Goal: Task Accomplishment & Management: Manage account settings

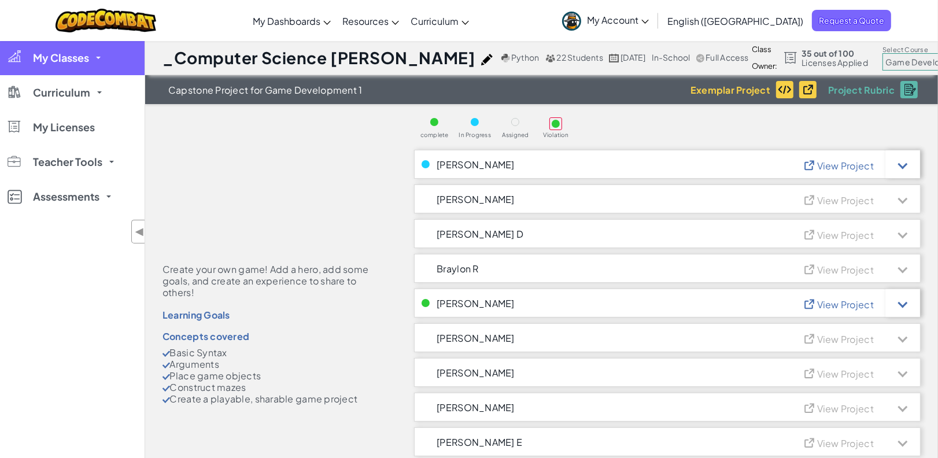
click at [98, 69] on link "My Classes" at bounding box center [72, 57] width 145 height 35
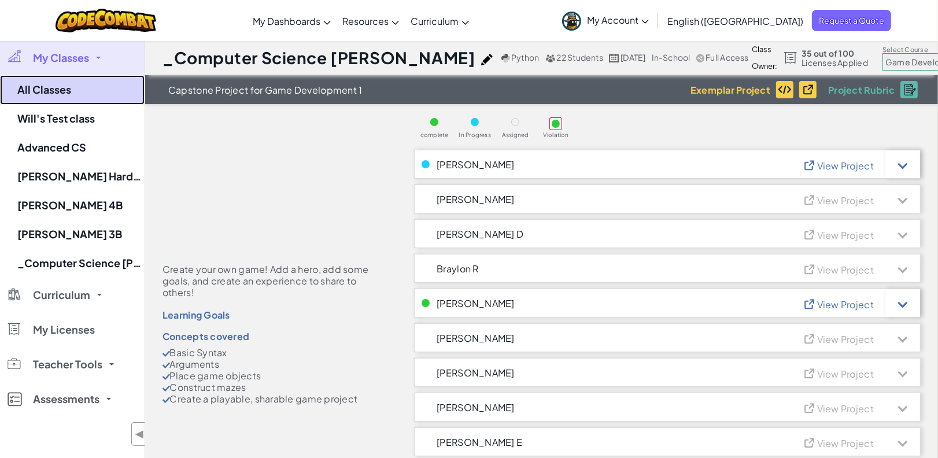
click at [98, 94] on link "All Classes" at bounding box center [72, 89] width 145 height 29
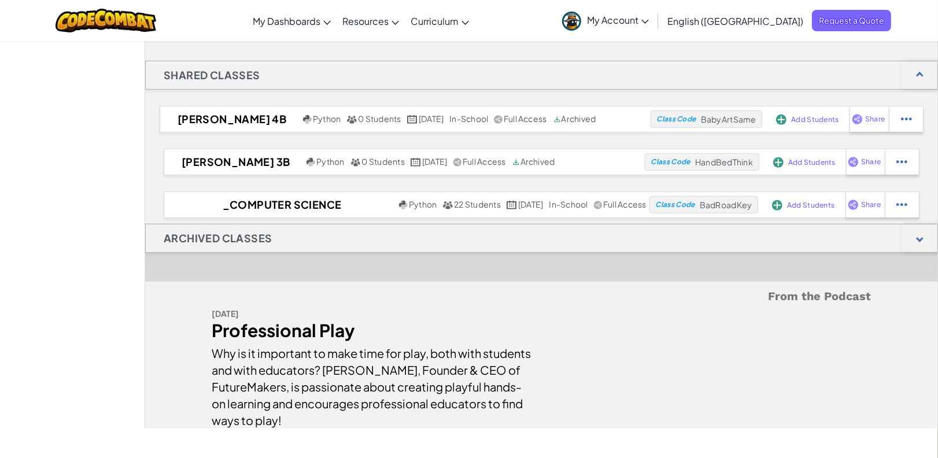
scroll to position [385, 0]
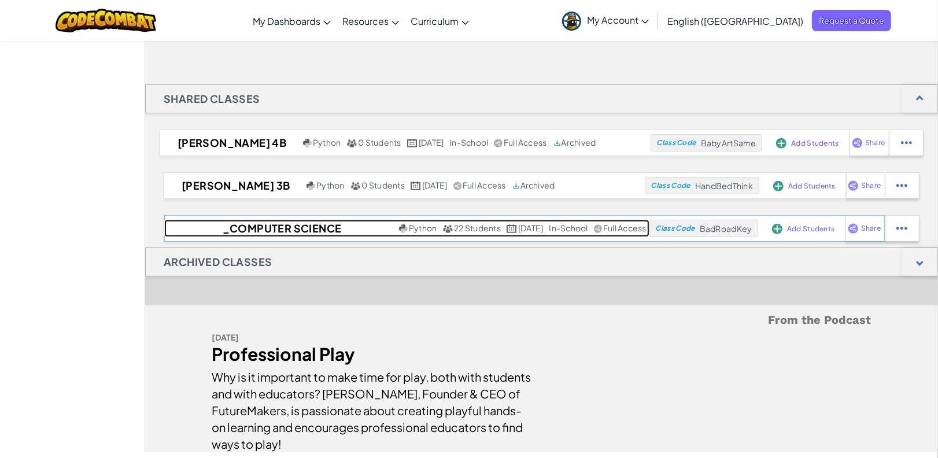
click at [264, 229] on h2 "_Computer Science [PERSON_NAME]" at bounding box center [280, 228] width 232 height 17
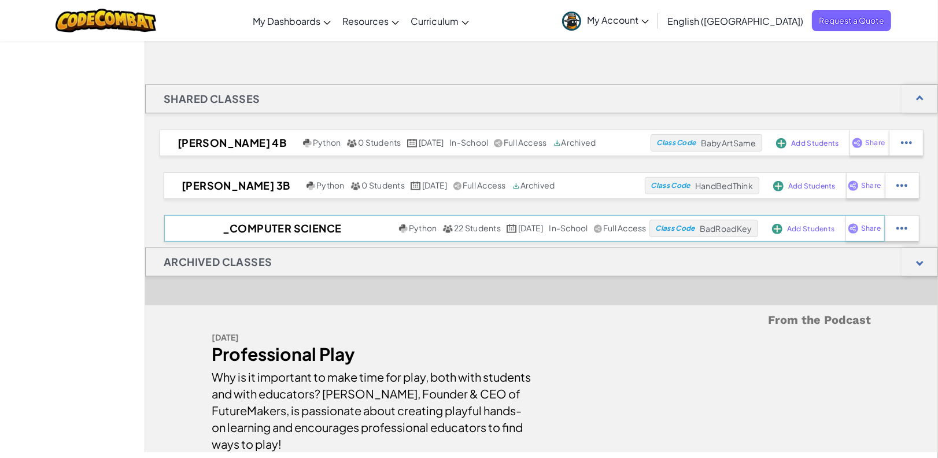
select select "5789587aad86a6efb573701e"
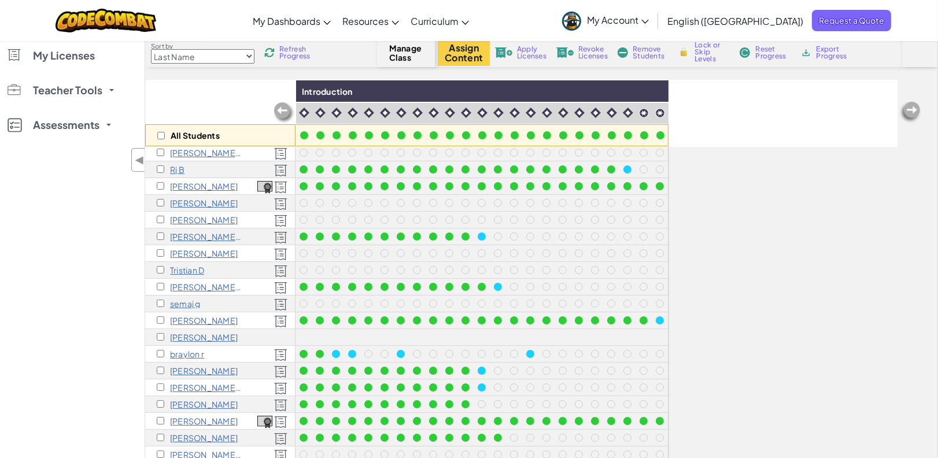
scroll to position [154, 0]
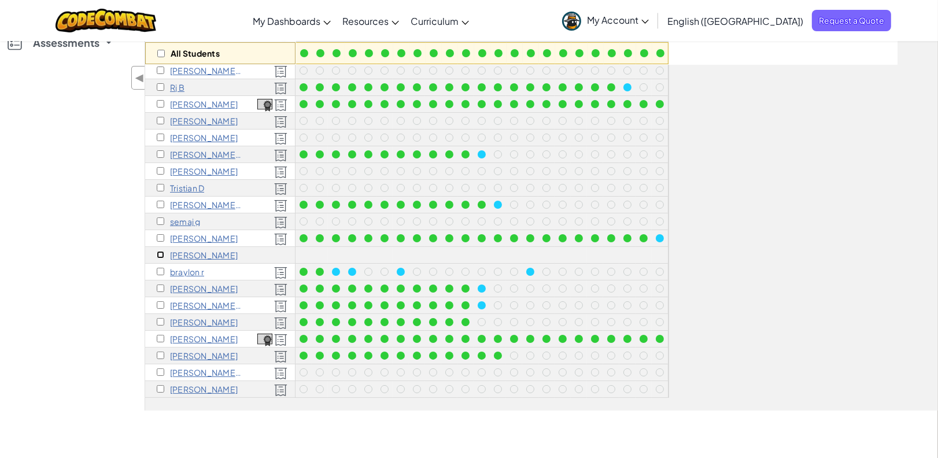
click at [162, 251] on input "checkbox" at bounding box center [161, 255] width 8 height 8
checkbox input "true"
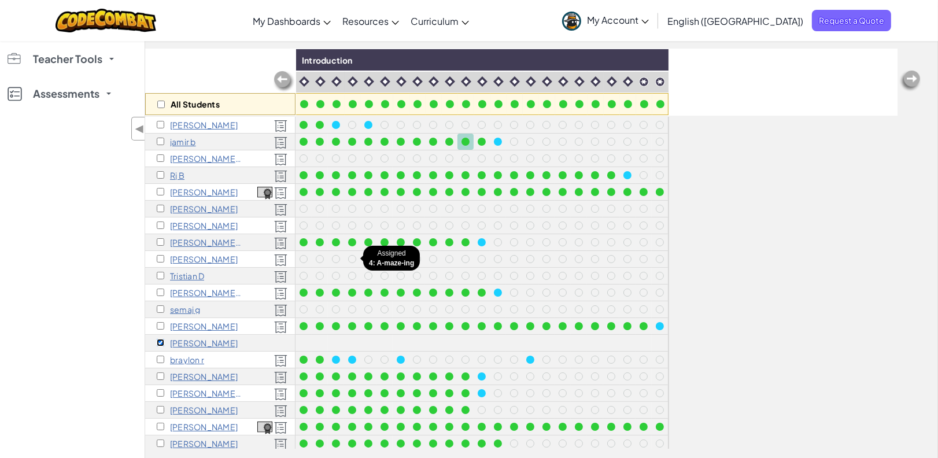
scroll to position [0, 0]
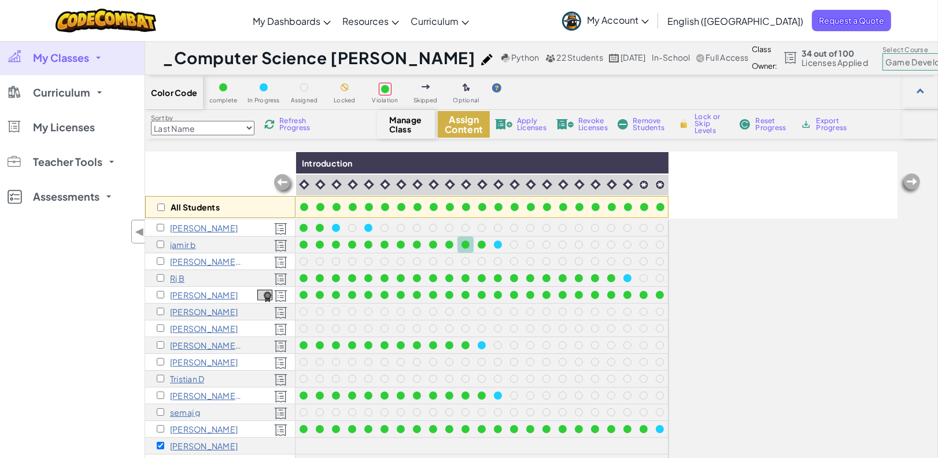
click at [463, 126] on button "Assign Content" at bounding box center [464, 124] width 52 height 27
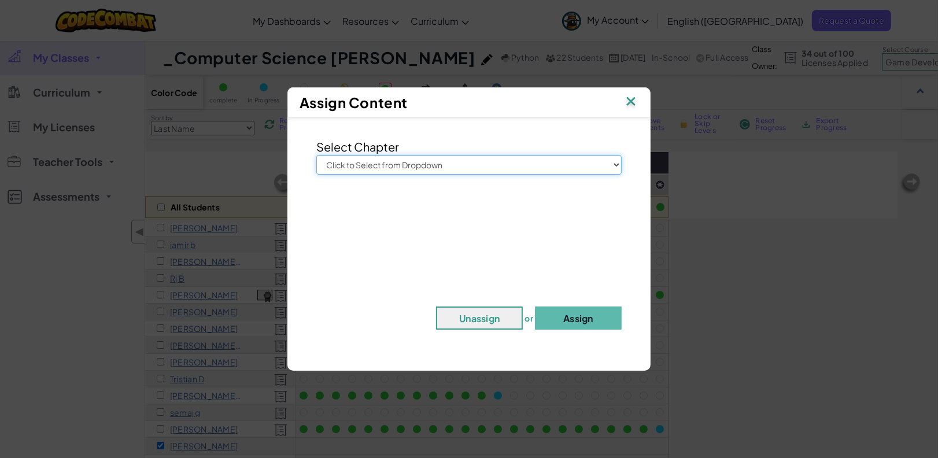
click at [492, 172] on select "Click to Select from Dropdown Junior Introduction to Computer Science Game Deve…" at bounding box center [468, 165] width 305 height 20
select select "Game Development 1"
click at [316, 155] on select "Click to Select from Dropdown Junior Introduction to Computer Science Game Deve…" at bounding box center [468, 165] width 305 height 20
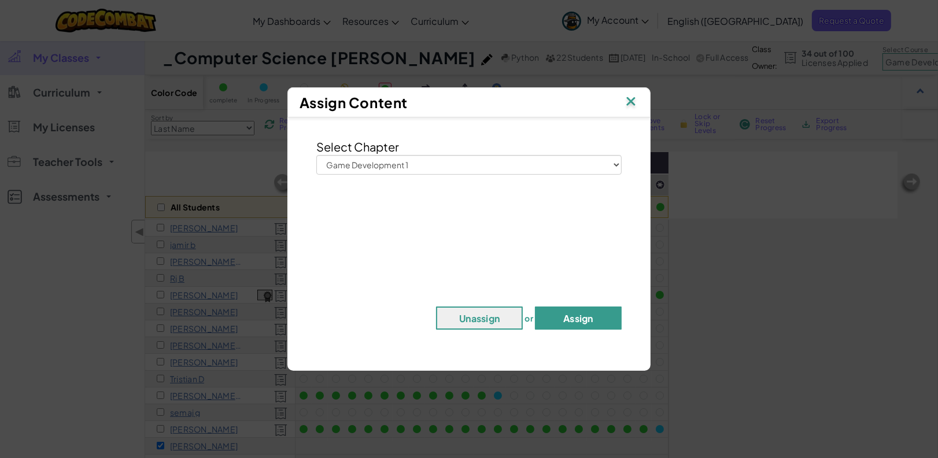
click at [581, 317] on button "Assign" at bounding box center [578, 317] width 87 height 23
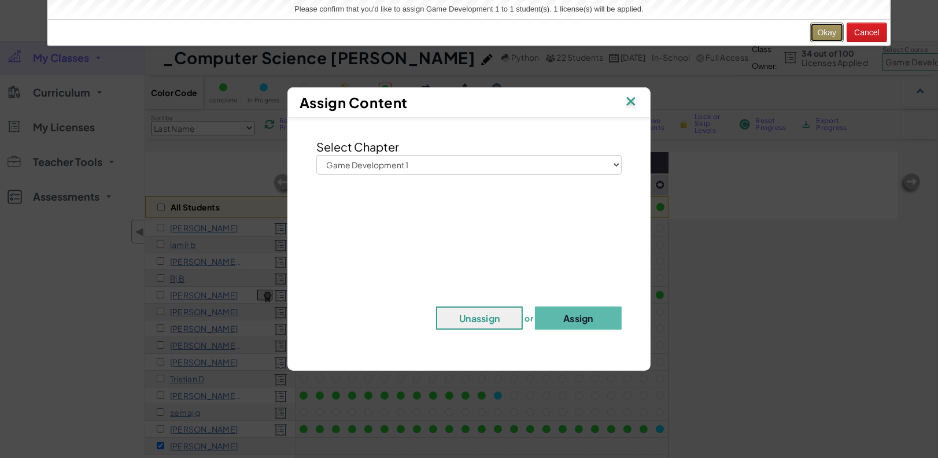
click at [829, 29] on button "Okay" at bounding box center [827, 33] width 34 height 20
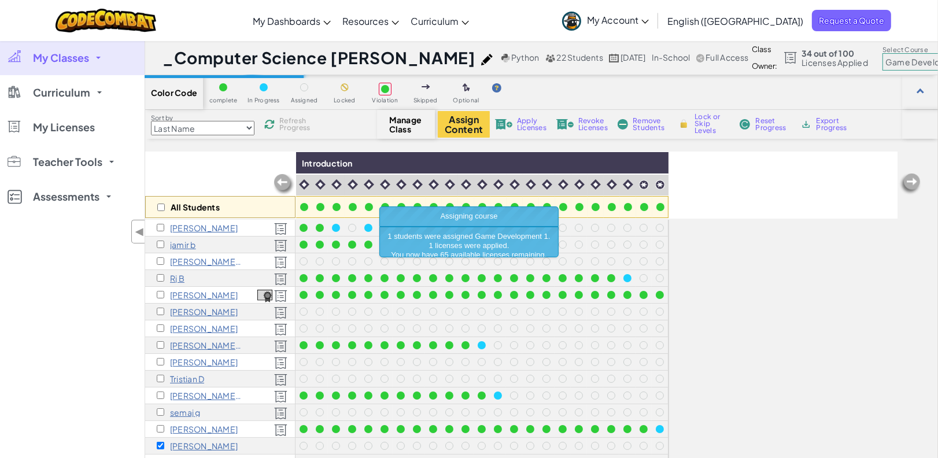
click at [518, 170] on div "Introduction" at bounding box center [482, 163] width 372 height 22
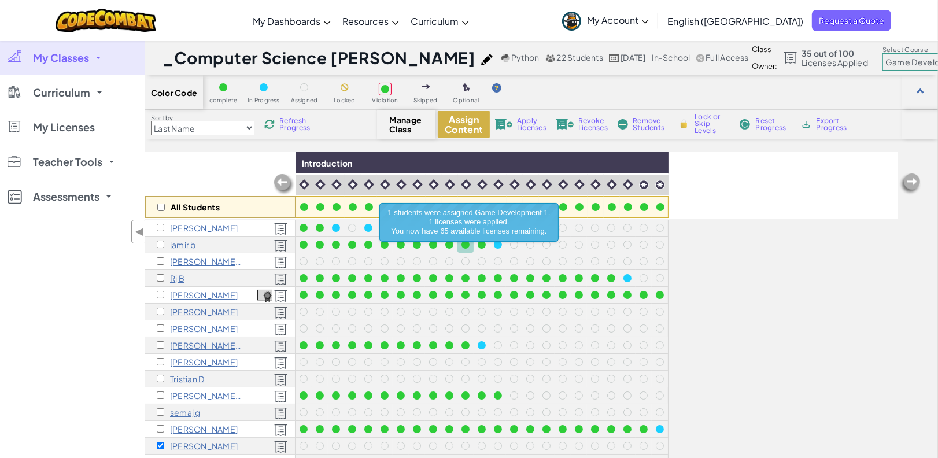
click at [478, 116] on button "Assign Content" at bounding box center [464, 124] width 52 height 27
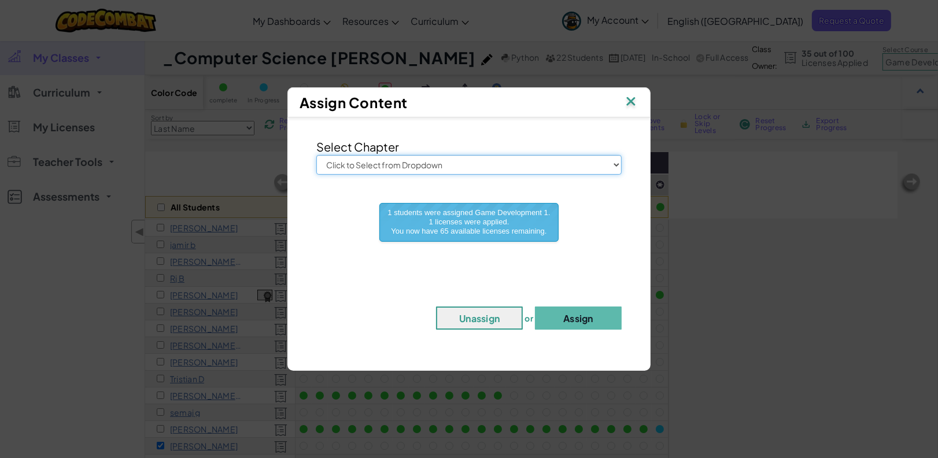
click at [483, 162] on select "Click to Select from Dropdown Junior Introduction to Computer Science Game Deve…" at bounding box center [468, 165] width 305 height 20
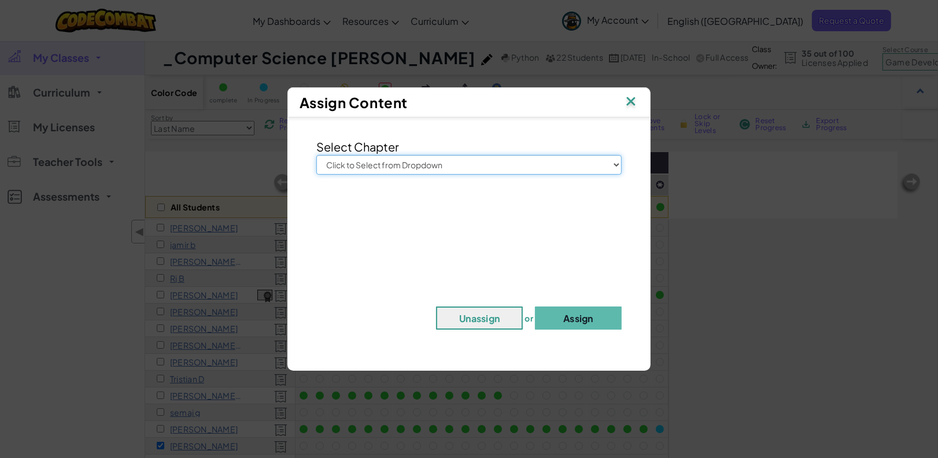
select select "Web Development 1"
click at [316, 155] on select "Click to Select from Dropdown Junior Introduction to Computer Science Game Deve…" at bounding box center [468, 165] width 305 height 20
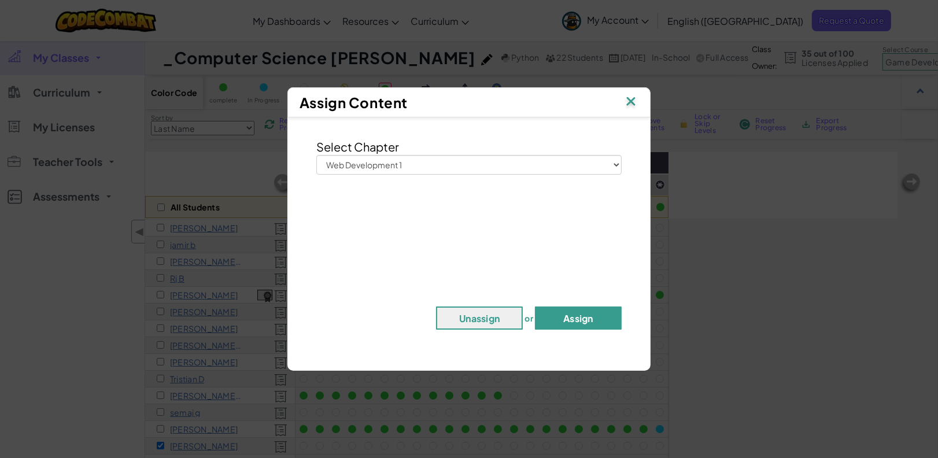
click at [565, 321] on button "Assign" at bounding box center [578, 317] width 87 height 23
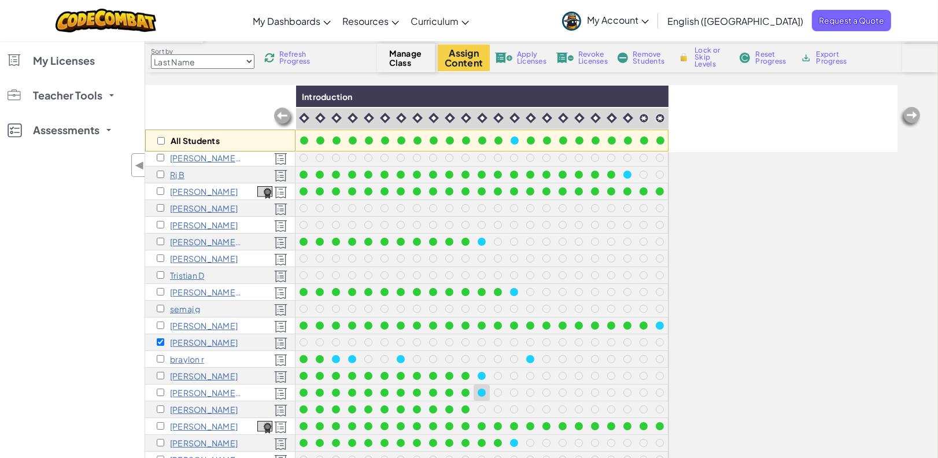
scroll to position [77, 0]
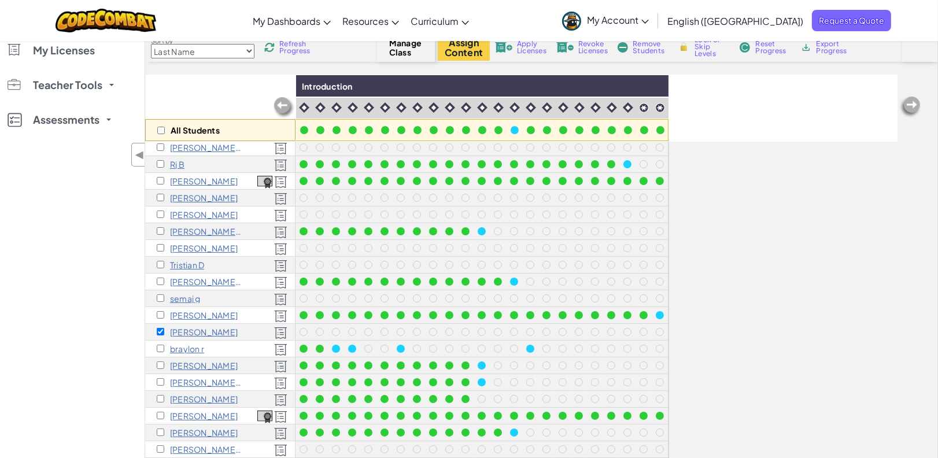
drag, startPoint x: 154, startPoint y: 288, endPoint x: 160, endPoint y: 287, distance: 6.6
click at [154, 290] on div "semaj g" at bounding box center [220, 298] width 150 height 17
click at [162, 294] on input "checkbox" at bounding box center [161, 298] width 8 height 8
checkbox input "true"
click at [593, 50] on span "Revoke Licenses" at bounding box center [592, 47] width 29 height 14
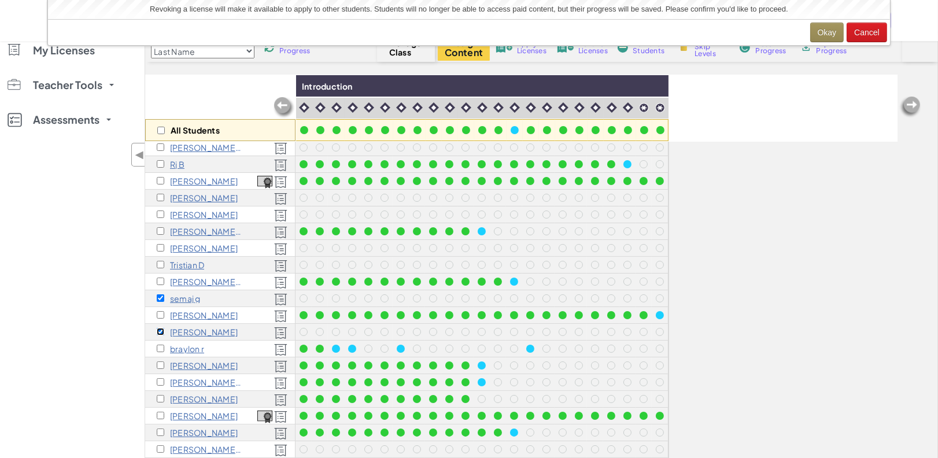
click at [161, 328] on input "checkbox" at bounding box center [161, 332] width 8 height 8
checkbox input "false"
click at [829, 31] on button "Okay" at bounding box center [827, 33] width 34 height 20
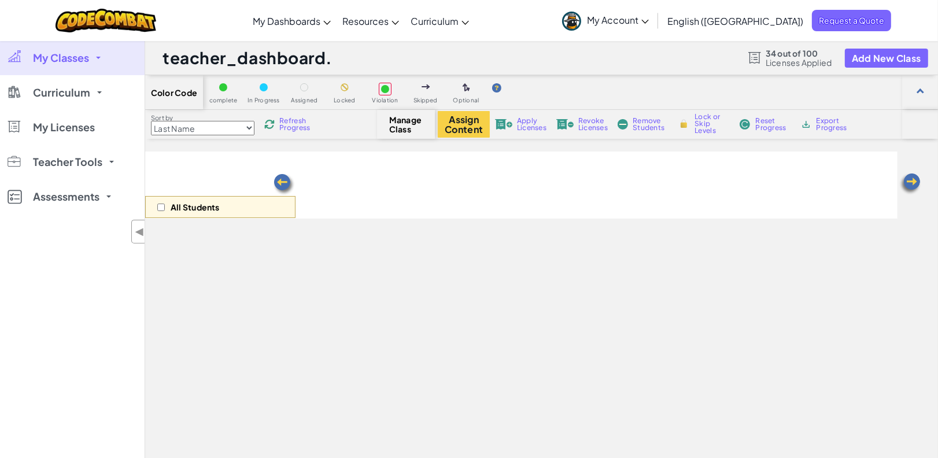
select select "5789587aad86a6efb573701e"
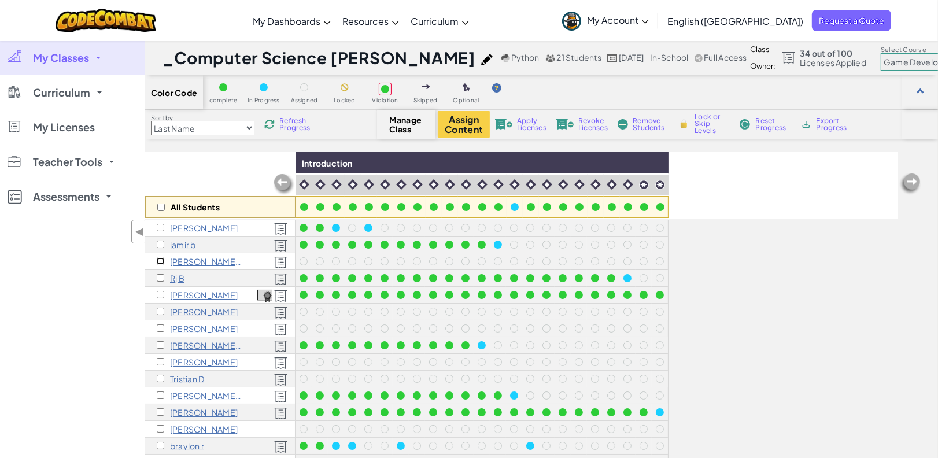
click at [160, 259] on input "checkbox" at bounding box center [161, 261] width 8 height 8
checkbox input "true"
click at [645, 125] on span "Remove Students" at bounding box center [649, 124] width 35 height 14
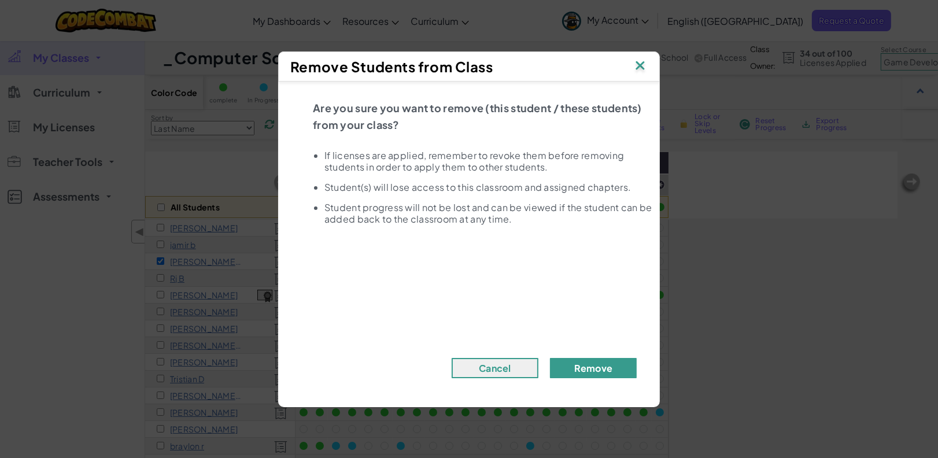
click at [571, 368] on button "Remove" at bounding box center [593, 368] width 87 height 20
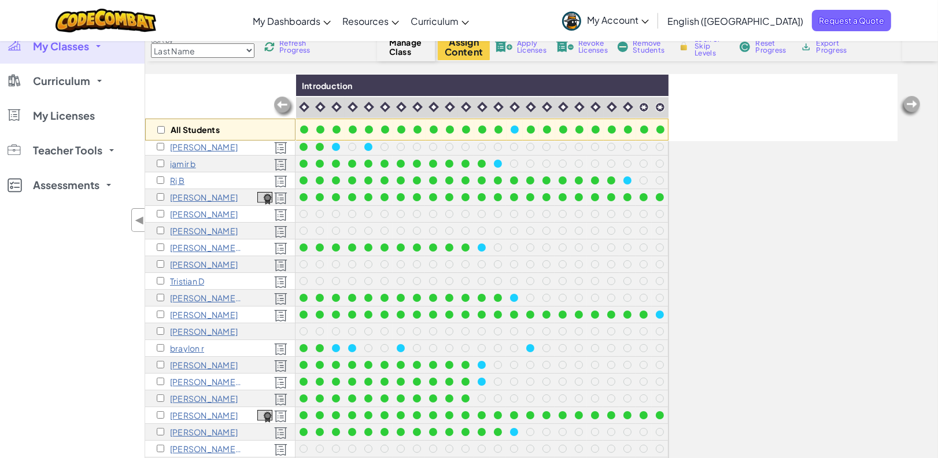
scroll to position [77, 0]
